Goal: Information Seeking & Learning: Learn about a topic

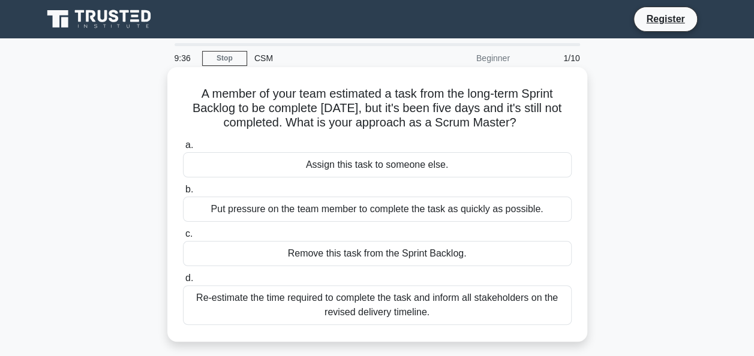
click at [360, 303] on div "Re-estimate the time required to complete the task and inform all stakeholders …" at bounding box center [377, 305] width 389 height 40
click at [183, 282] on input "d. Re-estimate the time required to complete the task and inform all stakeholde…" at bounding box center [183, 279] width 0 height 8
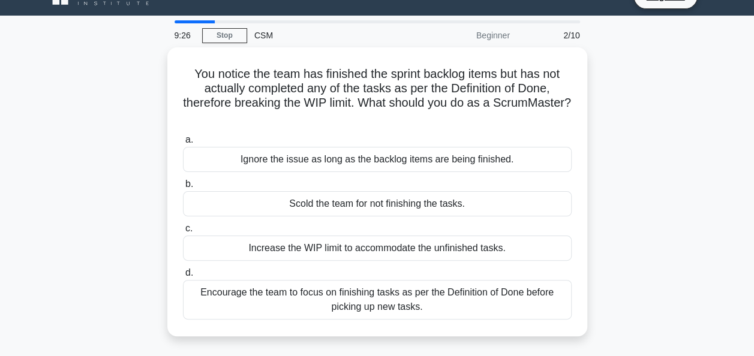
scroll to position [23, 0]
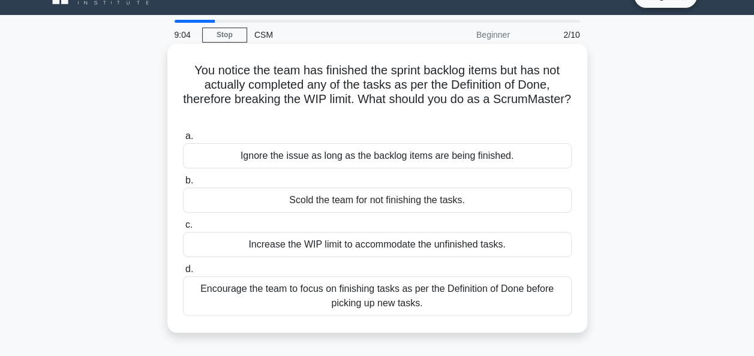
click at [365, 295] on div "Encourage the team to focus on finishing tasks as per the Definition of Done be…" at bounding box center [377, 296] width 389 height 40
click at [183, 273] on input "d. Encourage the team to focus on finishing tasks as per the Definition of Done…" at bounding box center [183, 270] width 0 height 8
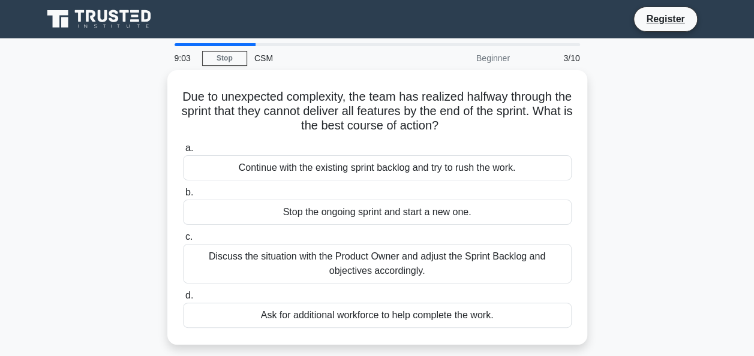
scroll to position [0, 0]
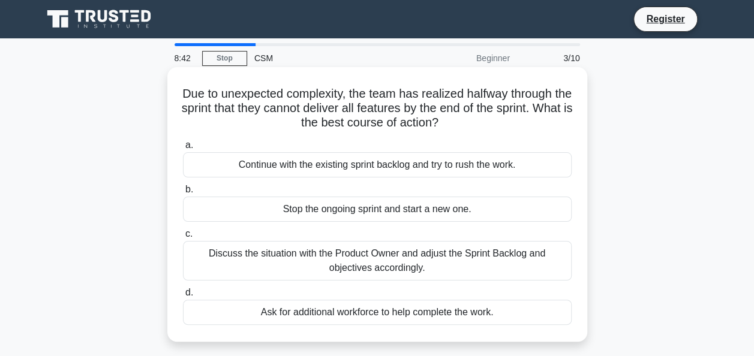
click at [393, 258] on div "Discuss the situation with the Product Owner and adjust the Sprint Backlog and …" at bounding box center [377, 261] width 389 height 40
click at [183, 238] on input "c. Discuss the situation with the Product Owner and adjust the Sprint Backlog a…" at bounding box center [183, 234] width 0 height 8
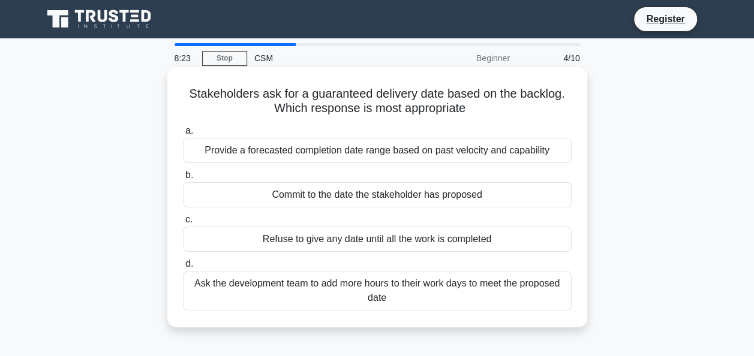
click at [384, 151] on div "Provide a forecasted completion date range based on past velocity and capability" at bounding box center [377, 150] width 389 height 25
click at [183, 135] on input "a. Provide a forecasted completion date range based on past velocity and capabi…" at bounding box center [183, 131] width 0 height 8
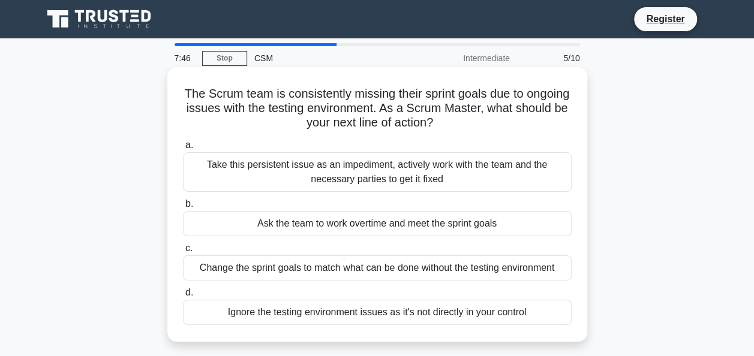
click at [429, 174] on div "Take this persistent issue as an impediment, actively work with the team and th…" at bounding box center [377, 172] width 389 height 40
click at [183, 149] on input "a. Take this persistent issue as an impediment, actively work with the team and…" at bounding box center [183, 146] width 0 height 8
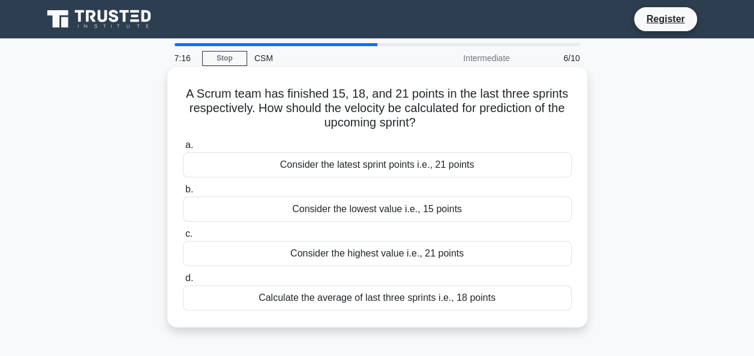
click at [411, 300] on div "Calculate the average of last three sprints i.e., 18 points" at bounding box center [377, 297] width 389 height 25
click at [183, 282] on input "d. Calculate the average of last three sprints i.e., 18 points" at bounding box center [183, 279] width 0 height 8
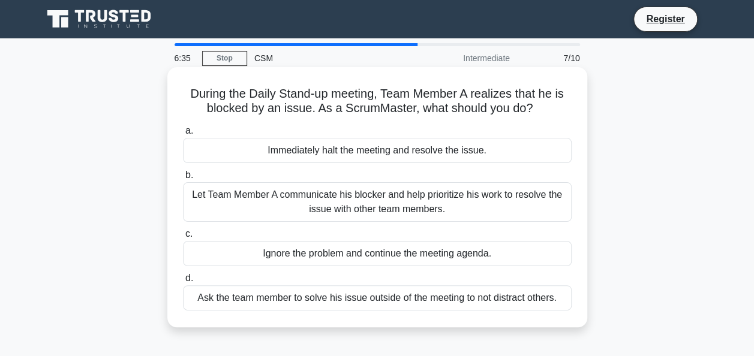
click at [437, 198] on div "Let Team Member A communicate his blocker and help prioritize his work to resol…" at bounding box center [377, 202] width 389 height 40
click at [183, 179] on input "b. Let Team Member A communicate his blocker and help prioritize his work to re…" at bounding box center [183, 175] width 0 height 8
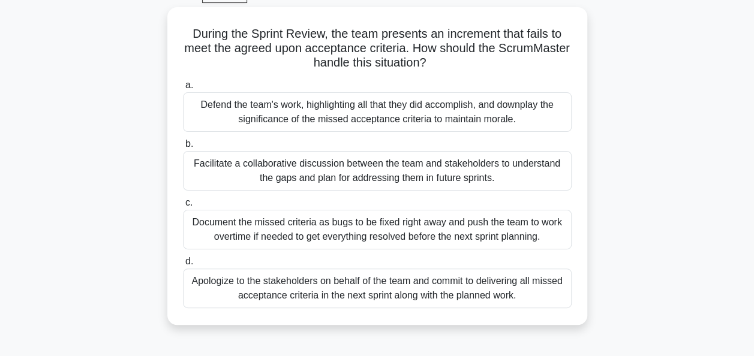
scroll to position [64, 0]
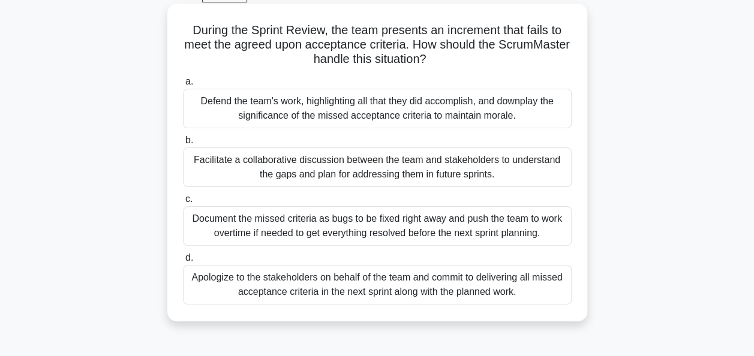
click at [396, 160] on div "Facilitate a collaborative discussion between the team and stakeholders to unde…" at bounding box center [377, 168] width 389 height 40
click at [183, 145] on input "b. Facilitate a collaborative discussion between the team and stakeholders to u…" at bounding box center [183, 141] width 0 height 8
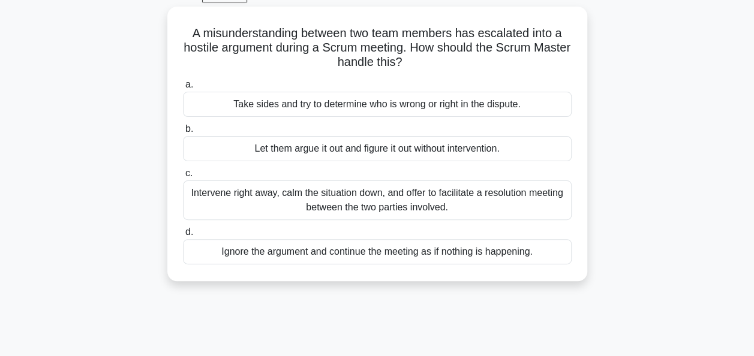
scroll to position [0, 0]
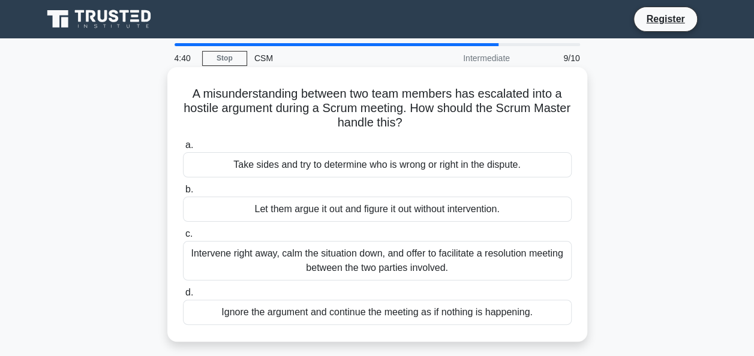
click at [381, 262] on div "Intervene right away, calm the situation down, and offer to facilitate a resolu…" at bounding box center [377, 261] width 389 height 40
click at [183, 238] on input "c. Intervene right away, calm the situation down, and offer to facilitate a res…" at bounding box center [183, 234] width 0 height 8
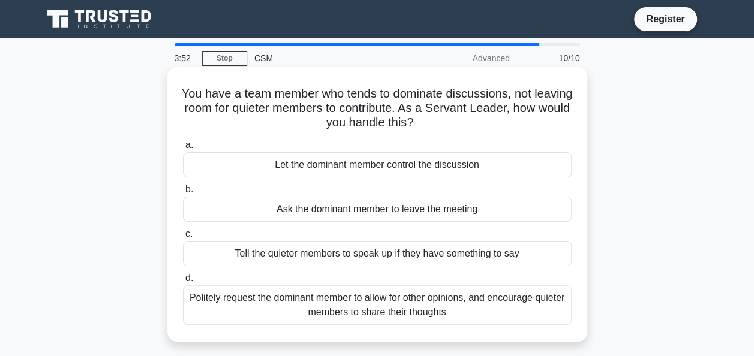
click at [411, 299] on div "Politely request the dominant member to allow for other opinions, and encourage…" at bounding box center [377, 305] width 389 height 40
click at [183, 282] on input "d. Politely request the dominant member to allow for other opinions, and encour…" at bounding box center [183, 279] width 0 height 8
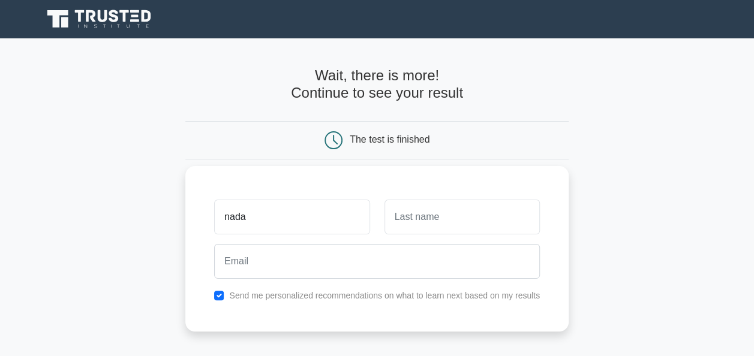
type input "nada"
click at [407, 215] on input "text" at bounding box center [461, 217] width 155 height 35
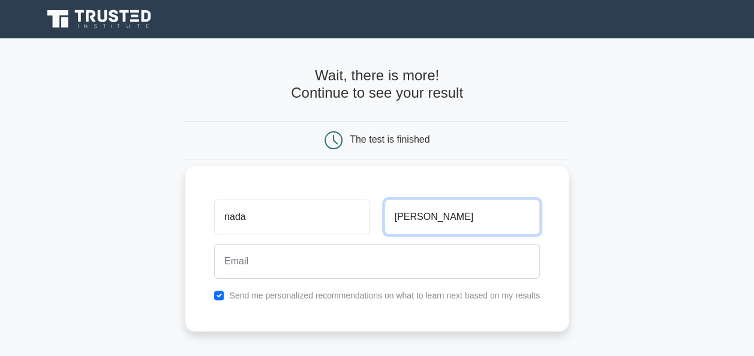
type input "elsayed"
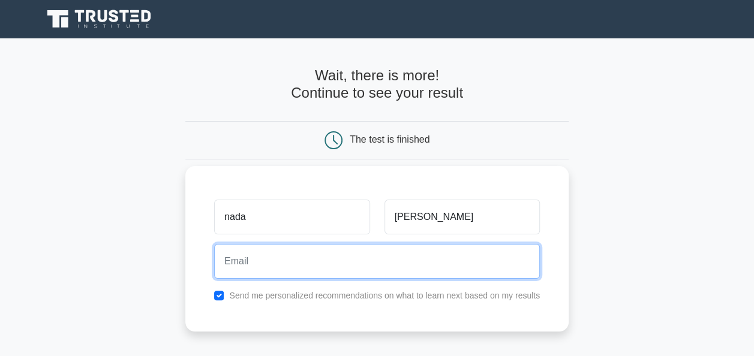
click at [387, 250] on input "email" at bounding box center [377, 261] width 326 height 35
type input "nadaelsayed13101331@gmail.com"
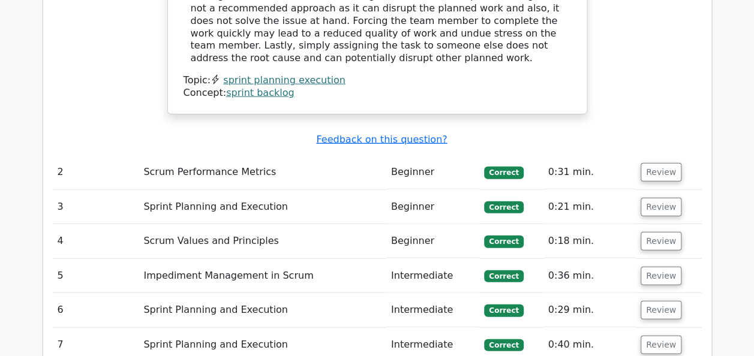
scroll to position [1078, 0]
